Goal: Transaction & Acquisition: Subscribe to service/newsletter

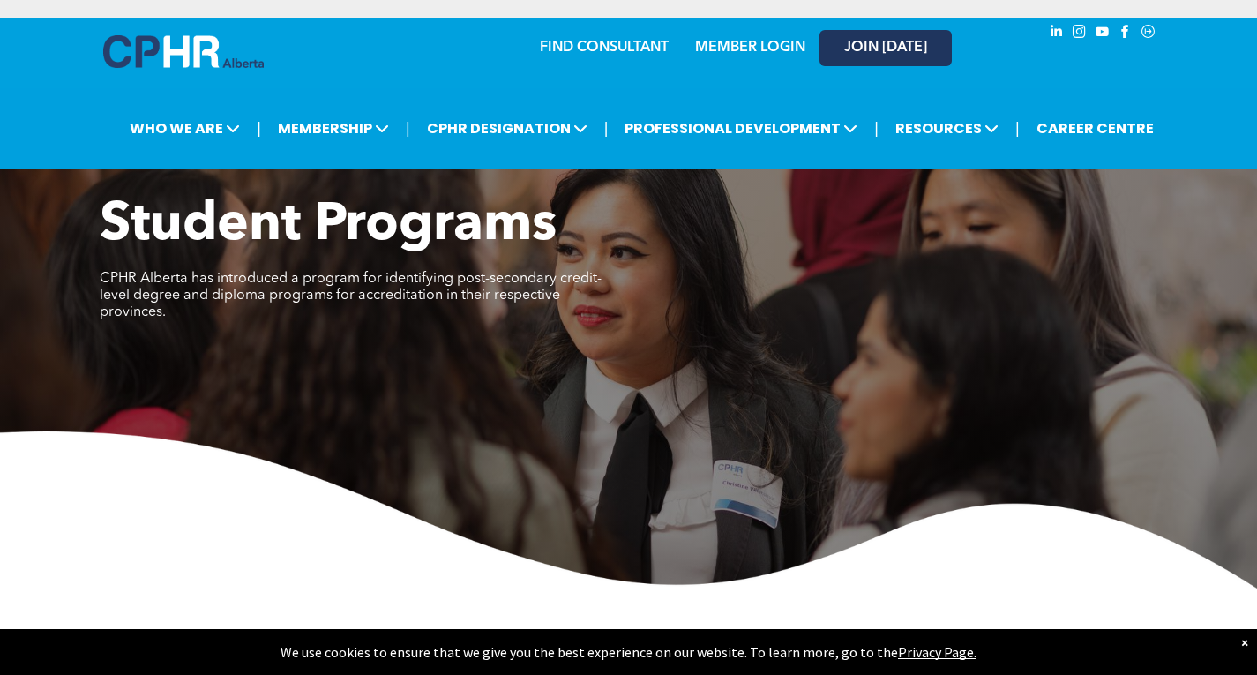
click at [867, 54] on span "JOIN [DATE]" at bounding box center [885, 48] width 83 height 17
click at [765, 52] on link "MEMBER LOGIN" at bounding box center [750, 48] width 110 height 14
click at [880, 54] on span "JOIN [DATE]" at bounding box center [885, 48] width 83 height 17
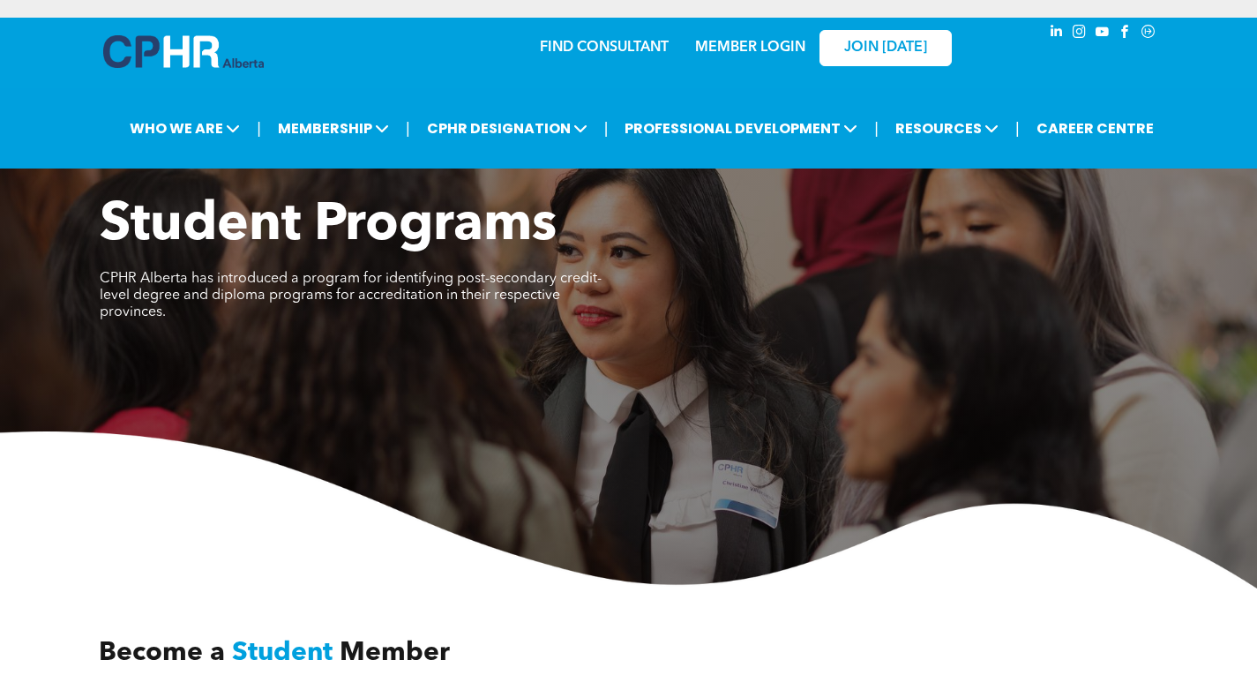
click at [1017, 56] on div at bounding box center [1070, 55] width 176 height 75
click at [881, 52] on span "JOIN [DATE]" at bounding box center [885, 48] width 83 height 17
